Goal: Use online tool/utility: Utilize a website feature to perform a specific function

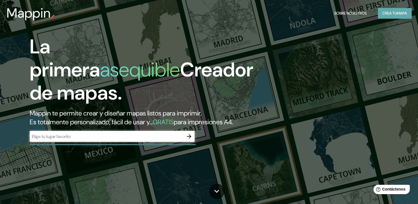
click at [401, 16] on font "mapa" at bounding box center [402, 13] width 10 height 7
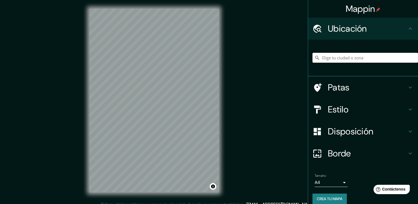
click at [329, 59] on input "Elige tu ciudad o zona" at bounding box center [366, 58] width 106 height 10
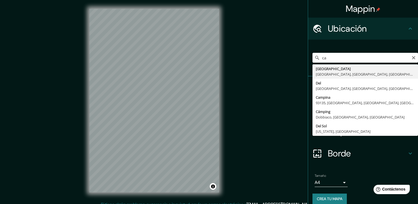
type input "c"
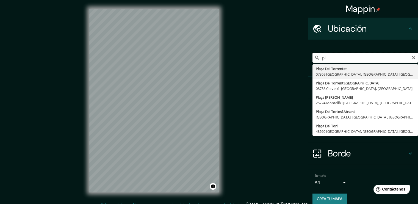
type input "p"
type input "[GEOGRAPHIC_DATA], [GEOGRAPHIC_DATA] i l'[GEOGRAPHIC_DATA], [GEOGRAPHIC_DATA], …"
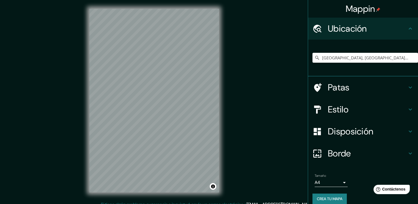
click at [221, 88] on div "© Mapbox © OpenStreetMap Improve this map" at bounding box center [154, 100] width 147 height 201
click at [392, 60] on input "[GEOGRAPHIC_DATA], [GEOGRAPHIC_DATA] i l'[GEOGRAPHIC_DATA], [GEOGRAPHIC_DATA], …" at bounding box center [366, 58] width 106 height 10
drag, startPoint x: 385, startPoint y: 59, endPoint x: 394, endPoint y: 58, distance: 8.9
click at [385, 59] on input "[GEOGRAPHIC_DATA], [GEOGRAPHIC_DATA] i l'[GEOGRAPHIC_DATA], [GEOGRAPHIC_DATA], …" at bounding box center [366, 58] width 106 height 10
click at [396, 58] on input "[GEOGRAPHIC_DATA], [GEOGRAPHIC_DATA] i l'[GEOGRAPHIC_DATA], [GEOGRAPHIC_DATA], …" at bounding box center [366, 58] width 106 height 10
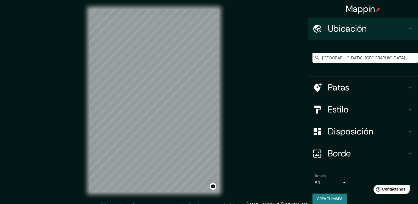
click at [227, 84] on div "© Mapbox © OpenStreetMap Improve this map" at bounding box center [154, 100] width 147 height 201
click at [68, 110] on div "Mappin [GEOGRAPHIC_DATA], [GEOGRAPHIC_DATA] i l'[GEOGRAPHIC_DATA], [GEOGRAPHIC_…" at bounding box center [209, 105] width 418 height 210
click at [365, 57] on input "[GEOGRAPHIC_DATA], [GEOGRAPHIC_DATA] i l'[GEOGRAPHIC_DATA], [GEOGRAPHIC_DATA], …" at bounding box center [366, 58] width 106 height 10
click at [412, 59] on icon "Claro" at bounding box center [413, 57] width 3 height 3
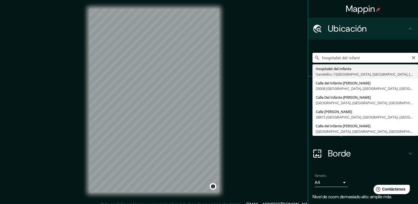
type input "[GEOGRAPHIC_DATA], [GEOGRAPHIC_DATA] i l'[GEOGRAPHIC_DATA], [GEOGRAPHIC_DATA], …"
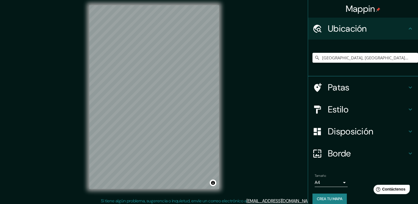
scroll to position [6, 0]
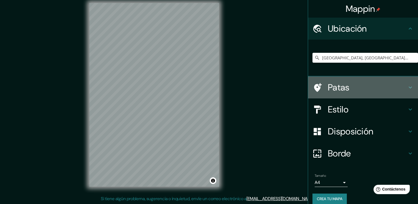
click at [344, 88] on font "Patas" at bounding box center [339, 88] width 22 height 12
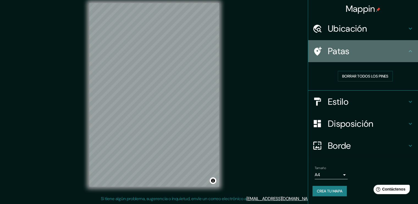
click at [406, 50] on h4 "Patas" at bounding box center [367, 51] width 79 height 11
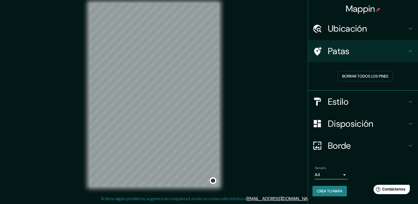
click at [388, 98] on h4 "Estilo" at bounding box center [367, 101] width 79 height 11
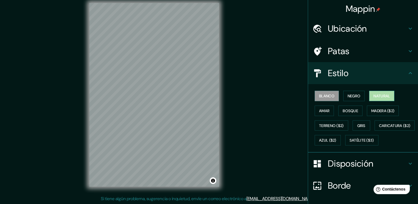
click at [383, 93] on font "Natural" at bounding box center [382, 95] width 16 height 5
click at [352, 110] on font "Bosque" at bounding box center [350, 110] width 15 height 5
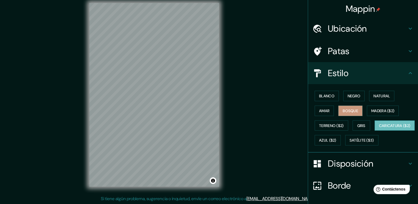
click at [379, 128] on font "Caricatura ($2)" at bounding box center [395, 125] width 32 height 5
click at [329, 125] on font "Terreno ($2)" at bounding box center [331, 125] width 25 height 5
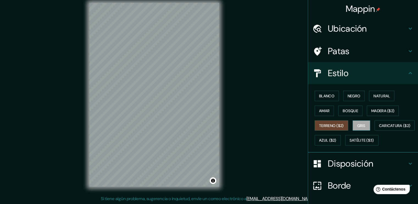
click at [359, 129] on button "Gris" at bounding box center [362, 125] width 18 height 10
click at [328, 110] on button "Amar" at bounding box center [324, 111] width 19 height 10
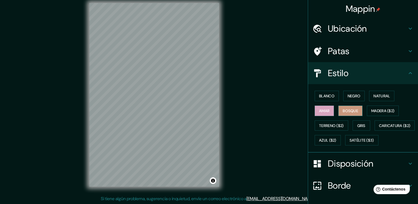
click at [345, 107] on font "Bosque" at bounding box center [350, 110] width 15 height 7
click at [381, 108] on font "Madera ($2)" at bounding box center [382, 110] width 23 height 7
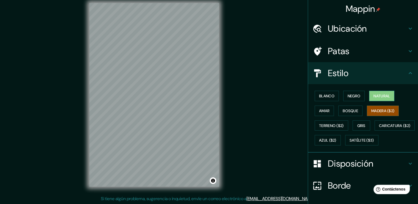
click at [382, 92] on font "Natural" at bounding box center [382, 95] width 16 height 7
click at [354, 95] on font "Negro" at bounding box center [354, 95] width 13 height 5
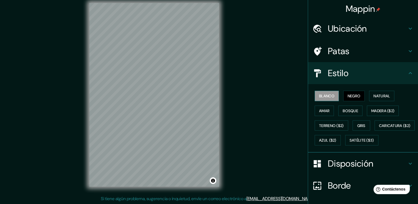
click at [319, 98] on font "Blanco" at bounding box center [326, 95] width 15 height 5
click at [348, 108] on font "Bosque" at bounding box center [350, 110] width 15 height 7
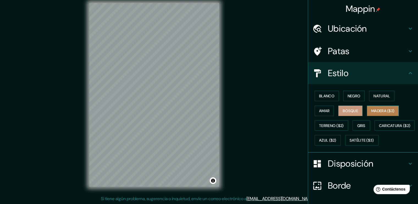
click at [390, 114] on button "Madera ($2)" at bounding box center [383, 111] width 32 height 10
click at [360, 125] on font "Gris" at bounding box center [361, 125] width 8 height 5
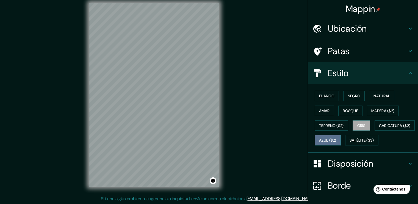
click at [337, 137] on font "Azul ($2)" at bounding box center [327, 140] width 17 height 7
click at [350, 143] on font "Satélite ($3)" at bounding box center [362, 140] width 24 height 5
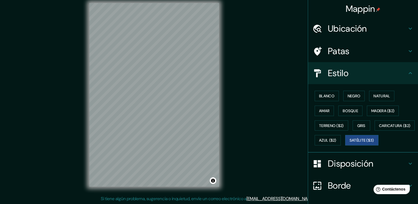
scroll to position [52, 0]
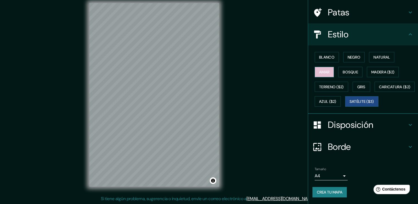
click at [323, 68] on font "Amar" at bounding box center [324, 71] width 10 height 7
click at [344, 70] on font "Bosque" at bounding box center [350, 72] width 15 height 5
click at [321, 70] on font "Amar" at bounding box center [324, 72] width 10 height 5
click at [343, 52] on button "Negro" at bounding box center [354, 57] width 22 height 10
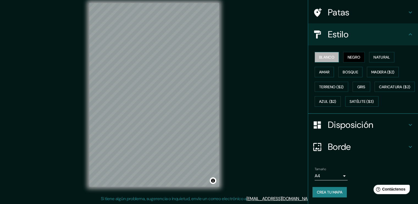
click at [332, 52] on button "Blanco" at bounding box center [327, 57] width 24 height 10
click at [374, 55] on font "Natural" at bounding box center [382, 57] width 16 height 5
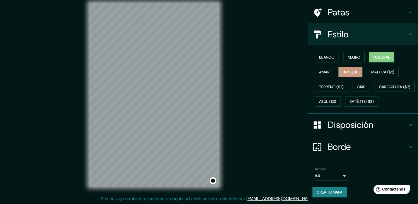
click at [346, 70] on font "Bosque" at bounding box center [350, 72] width 15 height 5
click at [375, 55] on font "Natural" at bounding box center [382, 57] width 16 height 5
click at [320, 70] on font "Amar" at bounding box center [324, 72] width 10 height 5
click at [341, 67] on button "Bosque" at bounding box center [350, 72] width 24 height 10
click at [378, 67] on button "Madera ($2)" at bounding box center [383, 72] width 32 height 10
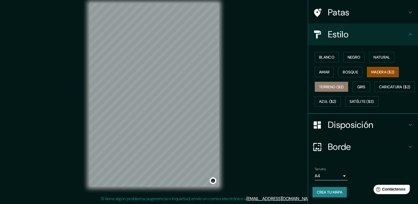
click at [333, 83] on font "Terreno ($2)" at bounding box center [331, 86] width 25 height 7
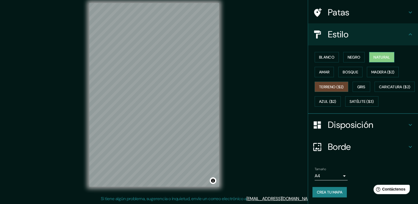
click at [376, 55] on font "Natural" at bounding box center [382, 57] width 16 height 5
click at [337, 122] on font "Disposición" at bounding box center [350, 125] width 45 height 12
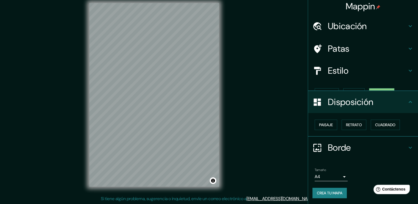
scroll to position [0, 0]
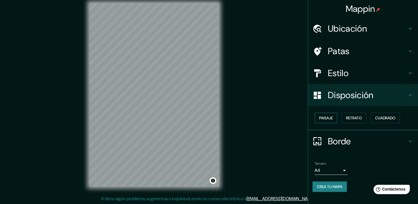
click at [333, 117] on font "Paisaje" at bounding box center [326, 117] width 14 height 5
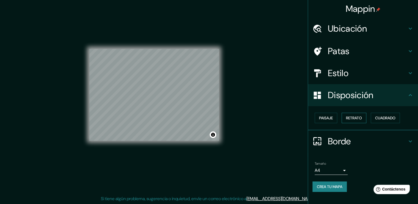
click at [354, 115] on font "Retrato" at bounding box center [354, 117] width 16 height 7
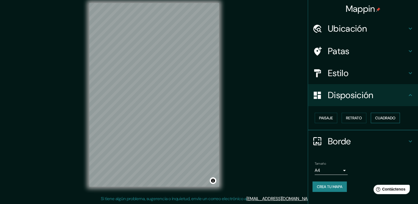
click at [385, 119] on font "Cuadrado" at bounding box center [385, 117] width 20 height 5
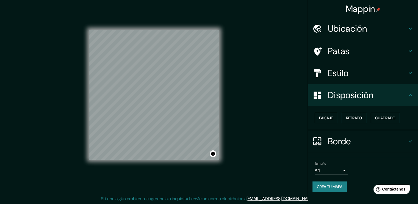
click at [326, 119] on font "Paisaje" at bounding box center [326, 117] width 14 height 5
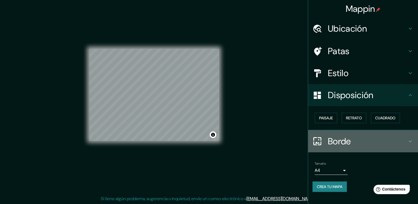
click at [341, 138] on font "Borde" at bounding box center [339, 142] width 23 height 12
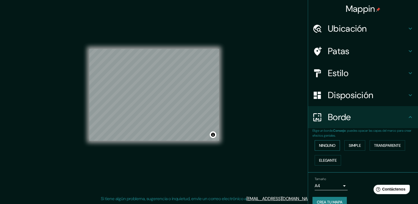
click at [331, 147] on font "Ninguno" at bounding box center [327, 145] width 16 height 5
click at [353, 145] on font "Simple" at bounding box center [355, 145] width 12 height 5
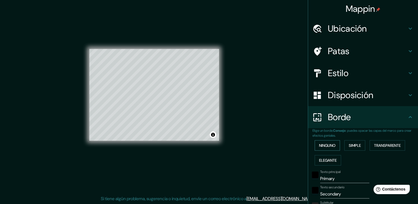
click at [328, 143] on font "Ninguno" at bounding box center [327, 145] width 16 height 5
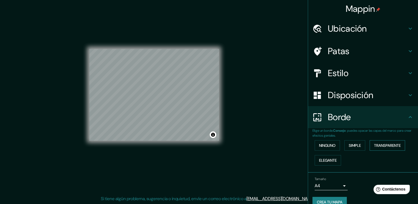
click at [389, 148] on font "Transparente" at bounding box center [387, 145] width 27 height 7
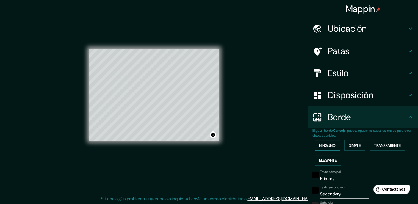
click at [327, 145] on font "Ninguno" at bounding box center [327, 145] width 16 height 5
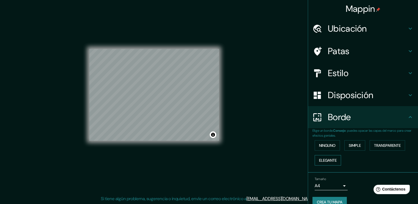
click at [326, 159] on font "Elegante" at bounding box center [328, 160] width 18 height 5
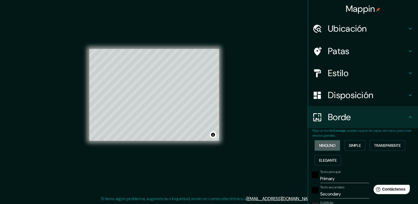
click at [327, 147] on font "Ninguno" at bounding box center [327, 145] width 16 height 5
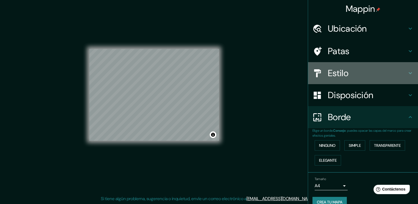
click at [339, 70] on font "Estilo" at bounding box center [338, 73] width 21 height 12
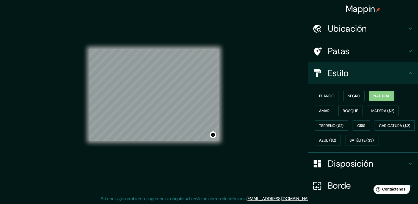
click at [341, 56] on font "Patas" at bounding box center [339, 51] width 22 height 12
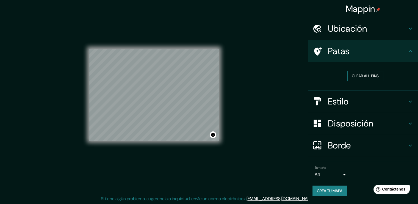
click at [363, 78] on button "Clear all pins" at bounding box center [366, 76] width 36 height 10
click at [366, 74] on button "Clear all pins" at bounding box center [366, 76] width 36 height 10
click at [362, 51] on h4 "Patas" at bounding box center [367, 51] width 79 height 11
click at [366, 28] on font "Ubicación" at bounding box center [347, 29] width 39 height 12
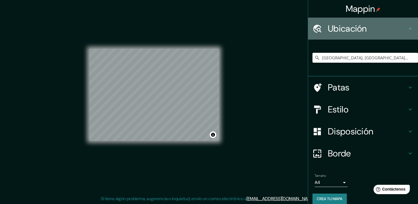
click at [369, 29] on h4 "Ubicación" at bounding box center [367, 28] width 79 height 11
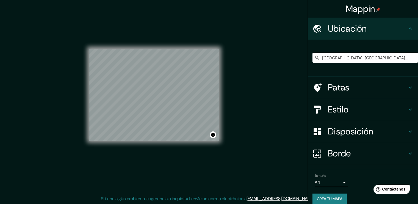
click at [344, 114] on font "Estilo" at bounding box center [338, 110] width 21 height 12
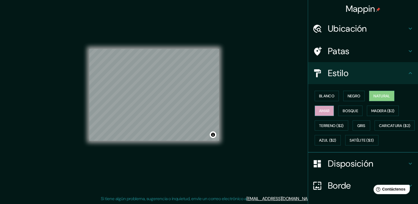
click at [321, 109] on font "Amar" at bounding box center [324, 110] width 10 height 5
click at [350, 111] on font "Bosque" at bounding box center [350, 110] width 15 height 5
click at [375, 97] on font "Natural" at bounding box center [382, 95] width 16 height 5
click at [322, 92] on font "Blanco" at bounding box center [326, 95] width 15 height 7
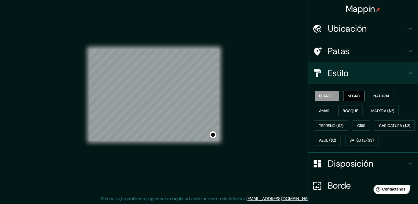
click at [356, 93] on font "Negro" at bounding box center [354, 95] width 13 height 5
drag, startPoint x: 320, startPoint y: 110, endPoint x: 291, endPoint y: 112, distance: 28.7
click at [320, 110] on font "Amar" at bounding box center [324, 110] width 10 height 5
